Goal: Task Accomplishment & Management: Manage account settings

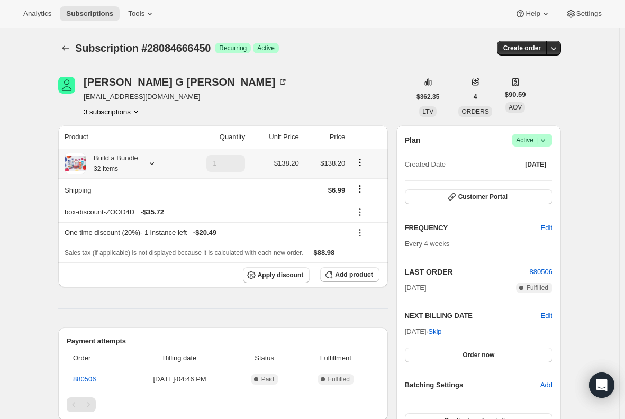
click at [104, 170] on small "32 Items" at bounding box center [106, 168] width 24 height 7
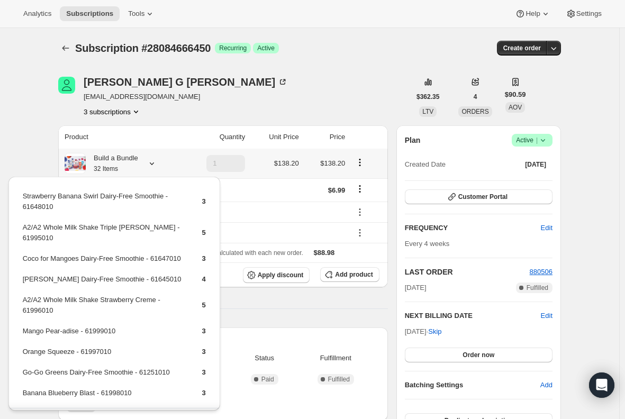
click at [111, 279] on td "[PERSON_NAME] Dairy-Free Smoothie - 61645010" at bounding box center [103, 283] width 162 height 20
copy td "[PERSON_NAME] Dairy-Free Smoothie - 61645010"
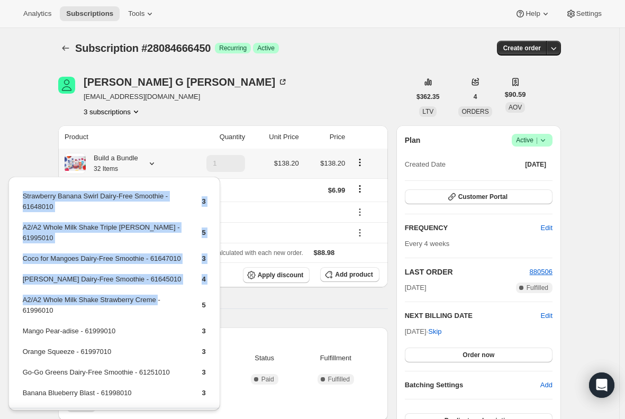
drag, startPoint x: 155, startPoint y: 300, endPoint x: 19, endPoint y: 300, distance: 135.9
click at [19, 300] on div "Strawberry Banana Swirl Dairy-Free Smoothie - 61648010 3 A2/A2 Whole Milk Shake…" at bounding box center [114, 309] width 212 height 264
click at [45, 302] on td "A2/A2 Whole Milk Shake Strawberry Creme - 61996010" at bounding box center [103, 309] width 162 height 30
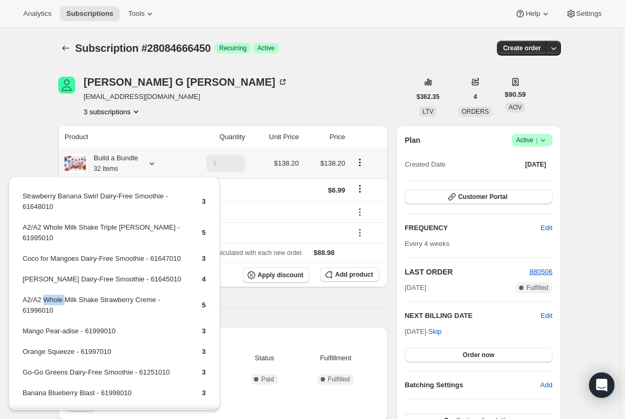
click at [45, 302] on td "A2/A2 Whole Milk Shake Strawberry Creme - 61996010" at bounding box center [103, 309] width 162 height 30
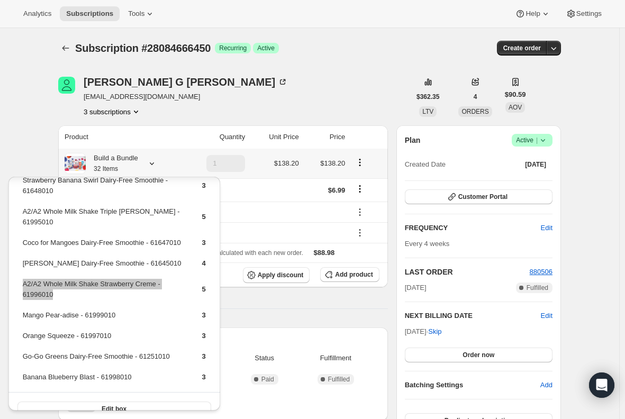
scroll to position [31, 0]
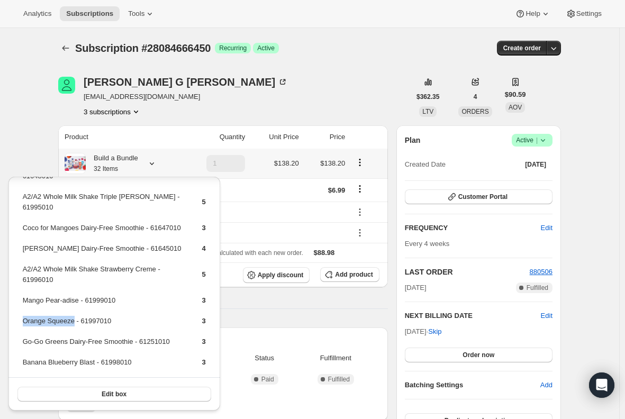
drag, startPoint x: 73, startPoint y: 323, endPoint x: 24, endPoint y: 319, distance: 49.3
click at [24, 319] on td "Orange Squeeze - 61997010" at bounding box center [103, 325] width 162 height 20
copy td "Orange Squeeze"
click at [273, 302] on div "Product Quantity Unit Price Price Build a Bundle 32 Items 1 $138.20 $138.20 Shi…" at bounding box center [222, 387] width 329 height 524
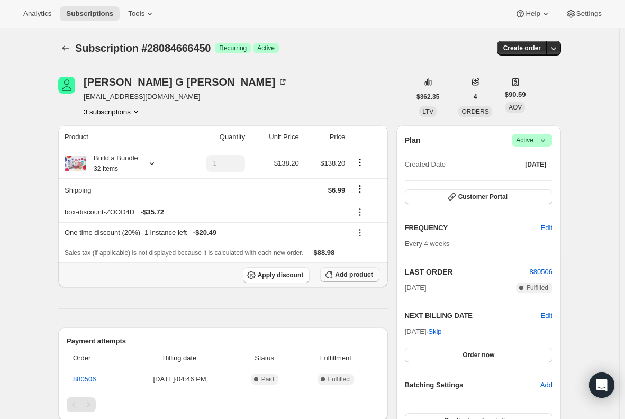
click at [353, 270] on span "Add product" at bounding box center [354, 274] width 38 height 8
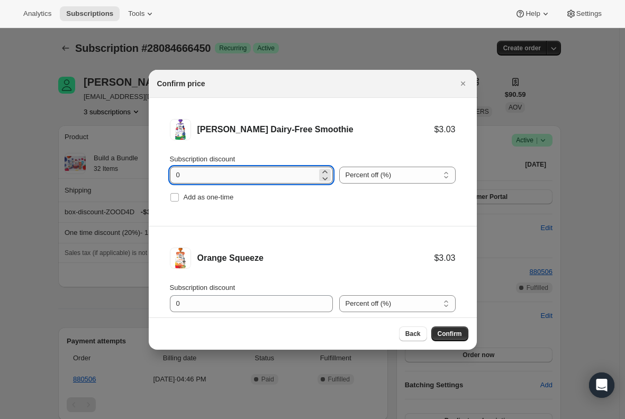
click at [216, 175] on input "0" at bounding box center [243, 175] width 147 height 17
type input "100"
click at [174, 203] on label "Add as one-time" at bounding box center [202, 197] width 64 height 15
click at [174, 201] on input "Add as one-time" at bounding box center [174, 197] width 8 height 8
checkbox input "true"
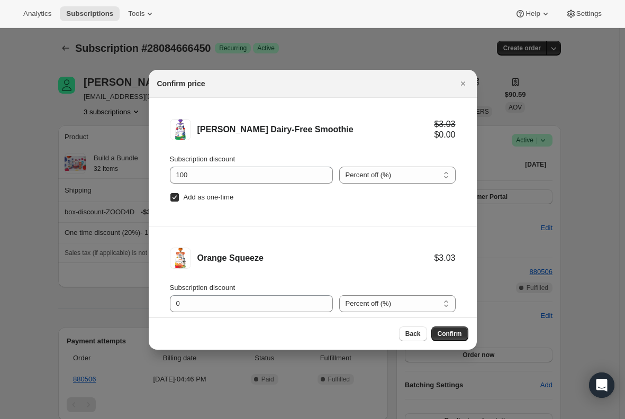
click at [157, 254] on li "Orange Squeeze $3.03 Subscription discount 0 Percent off (%) Amount off ($) Per…" at bounding box center [313, 290] width 328 height 129
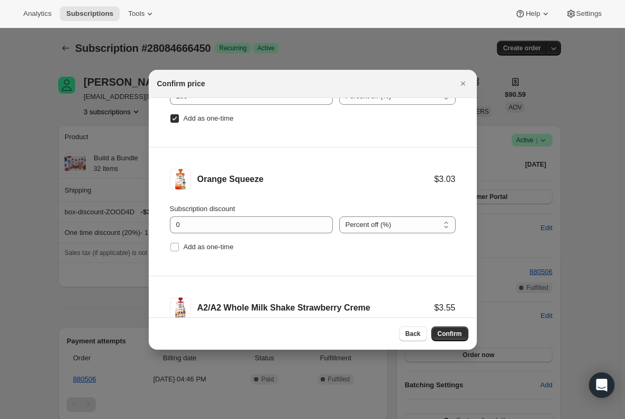
scroll to position [106, 0]
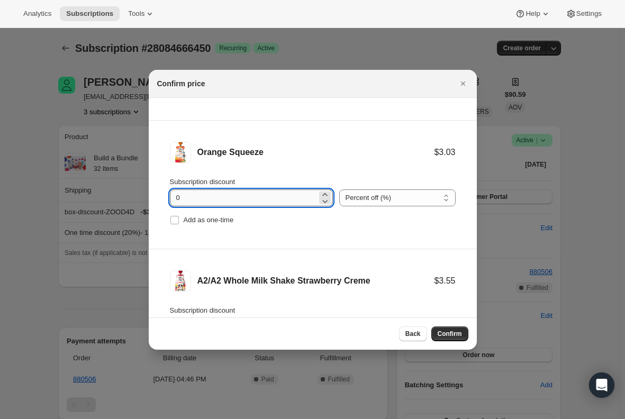
click at [207, 192] on input "0" at bounding box center [243, 197] width 147 height 17
type input "100"
click at [172, 220] on input "Add as one-time" at bounding box center [174, 220] width 8 height 8
checkbox input "true"
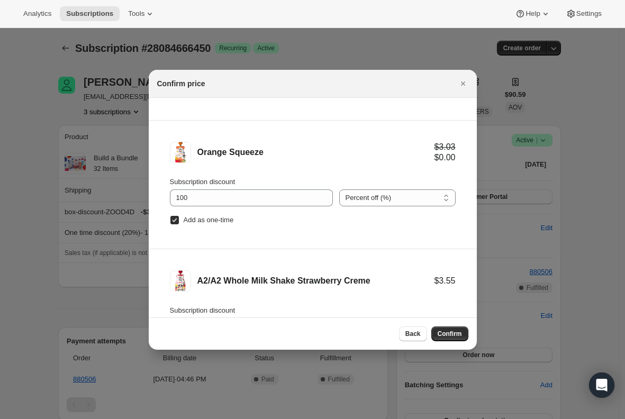
click at [156, 272] on li "A2/A2 Whole Milk Shake Strawberry Creme $3.55 Subscription discount 0 Percent o…" at bounding box center [313, 313] width 328 height 128
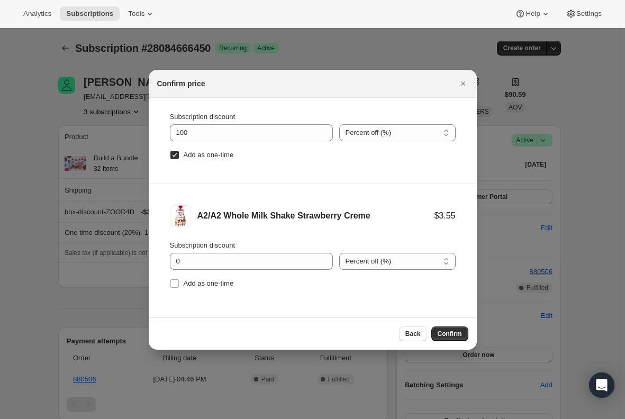
scroll to position [172, 0]
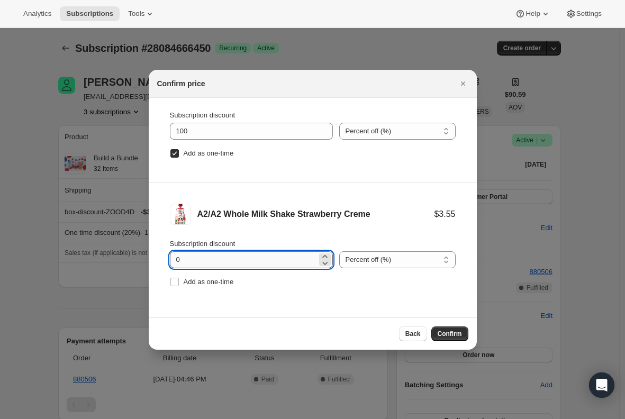
click at [195, 258] on input "0" at bounding box center [243, 259] width 147 height 17
type input "100"
click at [172, 283] on input "Add as one-time" at bounding box center [174, 282] width 8 height 8
checkbox input "true"
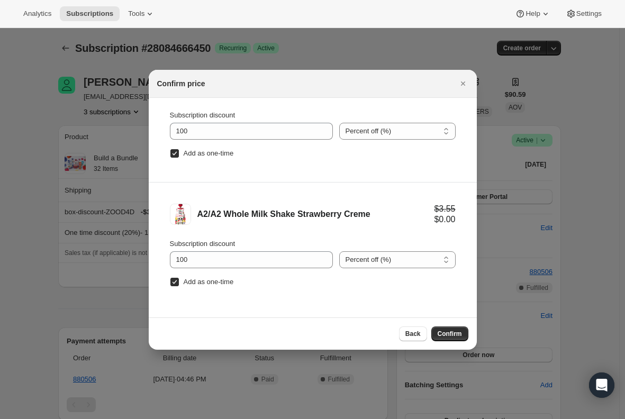
click at [193, 329] on div "Back Confirm" at bounding box center [312, 333] width 311 height 15
click at [457, 334] on span "Confirm" at bounding box center [449, 333] width 24 height 8
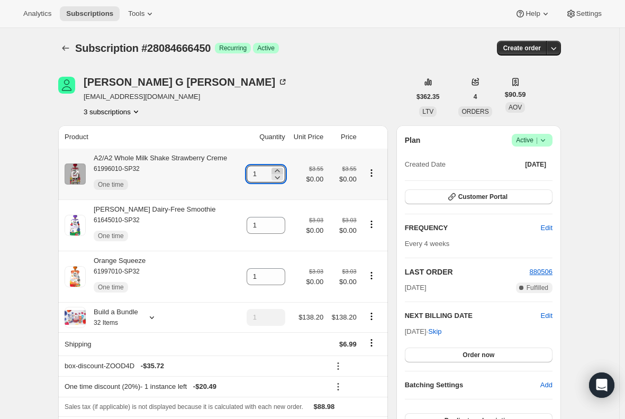
click at [281, 169] on icon at bounding box center [277, 171] width 11 height 11
type input "2"
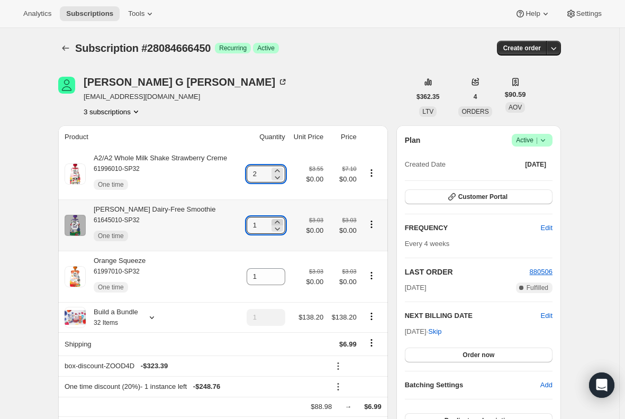
click at [281, 221] on icon at bounding box center [277, 222] width 11 height 11
type input "2"
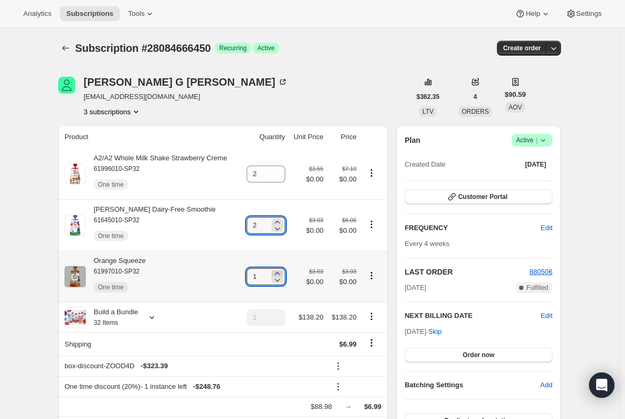
click at [278, 274] on icon at bounding box center [277, 273] width 11 height 11
type input "2"
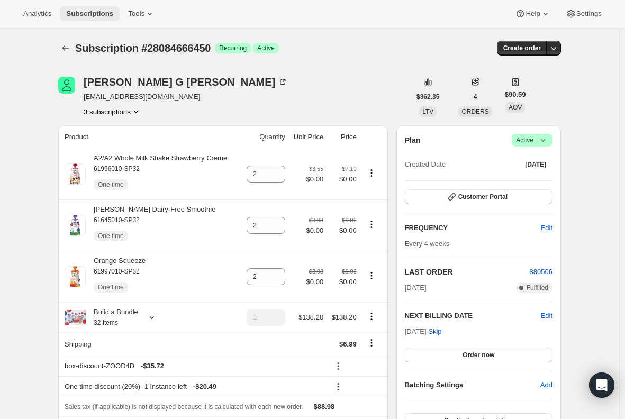
click at [99, 12] on span "Subscriptions" at bounding box center [89, 14] width 47 height 8
